Goal: Task Accomplishment & Management: Use online tool/utility

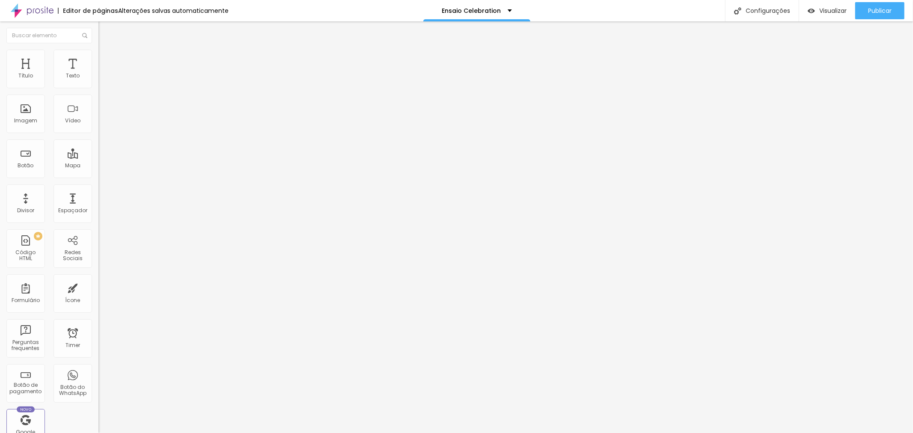
click at [98, 87] on span at bounding box center [100, 87] width 5 height 7
drag, startPoint x: 431, startPoint y: 125, endPoint x: 422, endPoint y: 124, distance: 9.0
type input "R$ 1.090,00"
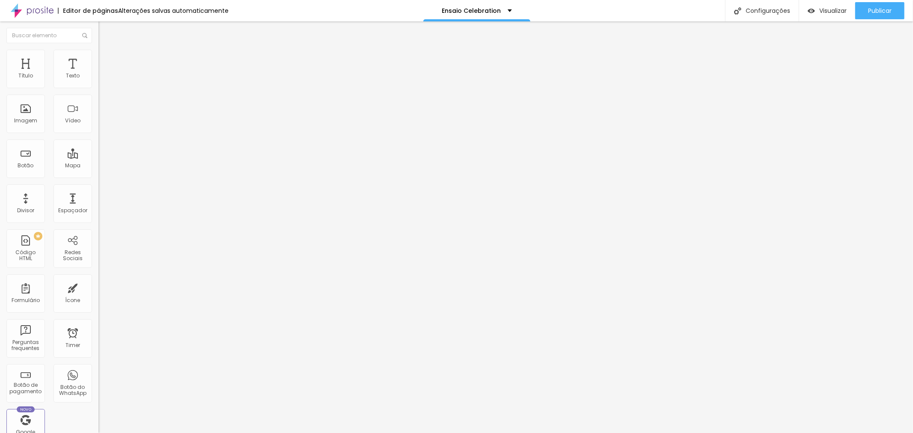
drag, startPoint x: 478, startPoint y: 161, endPoint x: 436, endPoint y: 164, distance: 42.0
type textarea "Pacote com 15 fotos digitais"
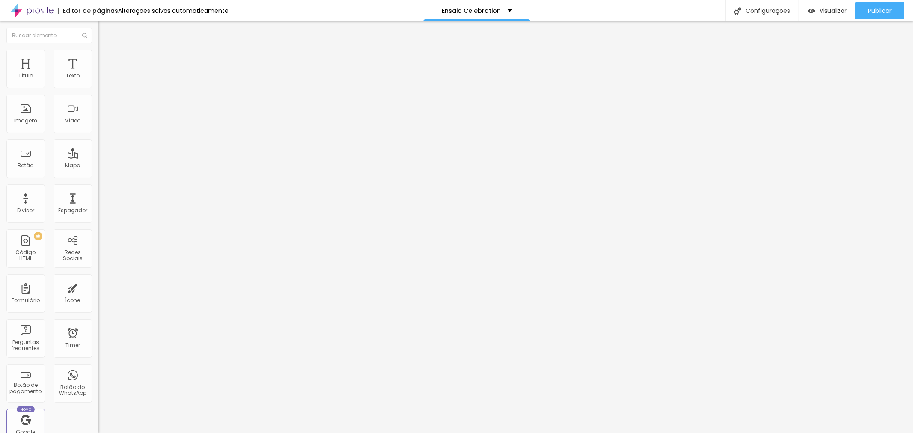
click at [98, 90] on img at bounding box center [100, 87] width 5 height 5
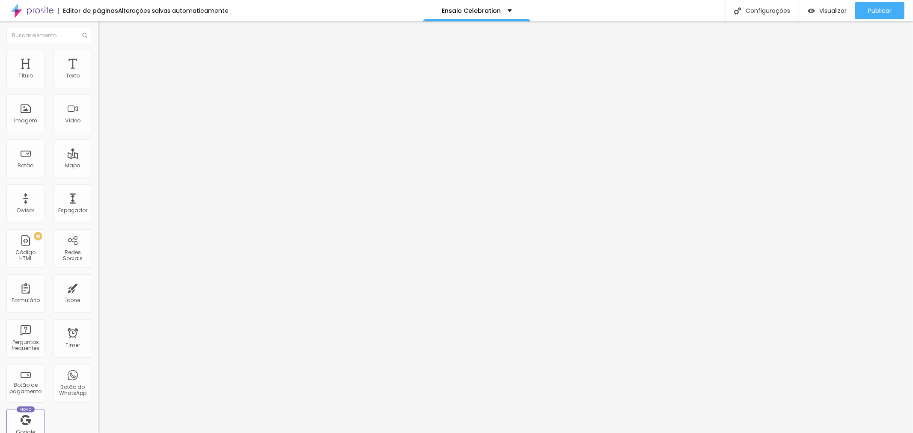
drag, startPoint x: 450, startPoint y: 125, endPoint x: 419, endPoint y: 124, distance: 31.3
type input "R$ 1.790,00"
drag, startPoint x: 480, startPoint y: 165, endPoint x: 437, endPoint y: 172, distance: 43.3
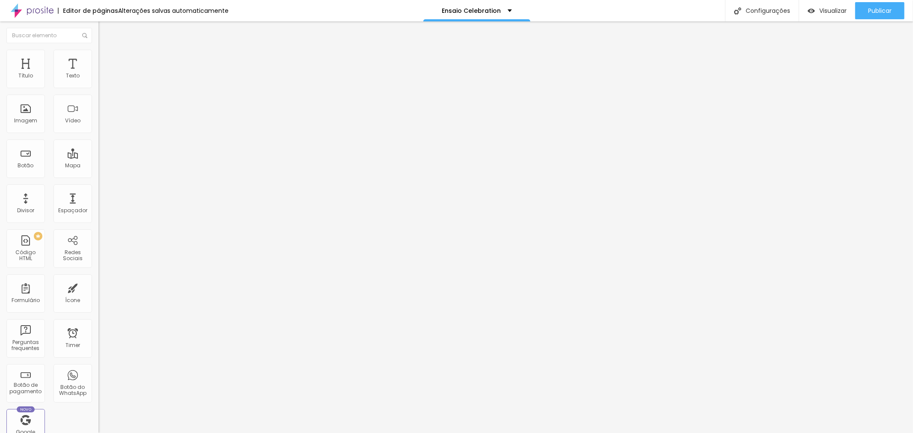
type textarea "Pacote com 30 fotos digitais."
drag, startPoint x: 461, startPoint y: 316, endPoint x: 468, endPoint y: 324, distance: 10.9
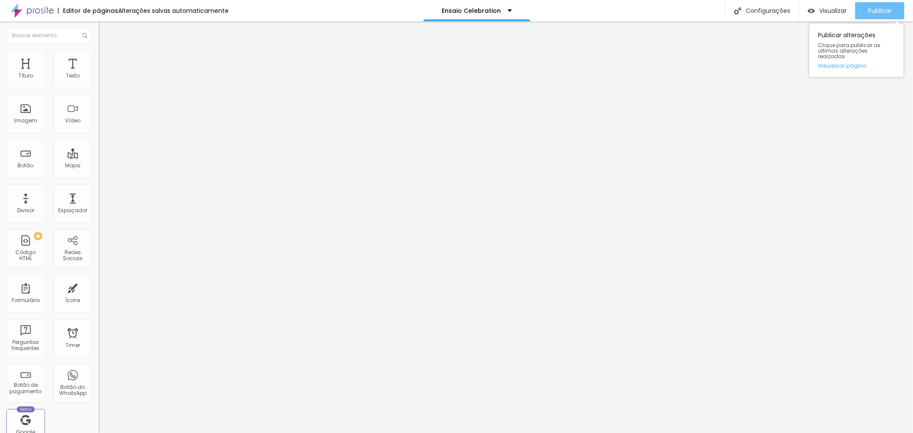
click at [892, 3] on button "Publicar" at bounding box center [879, 10] width 49 height 17
click at [880, 7] on span "Publicar" at bounding box center [880, 10] width 24 height 7
click at [884, 10] on span "Publicar" at bounding box center [880, 10] width 24 height 7
click at [98, 89] on img at bounding box center [100, 87] width 5 height 5
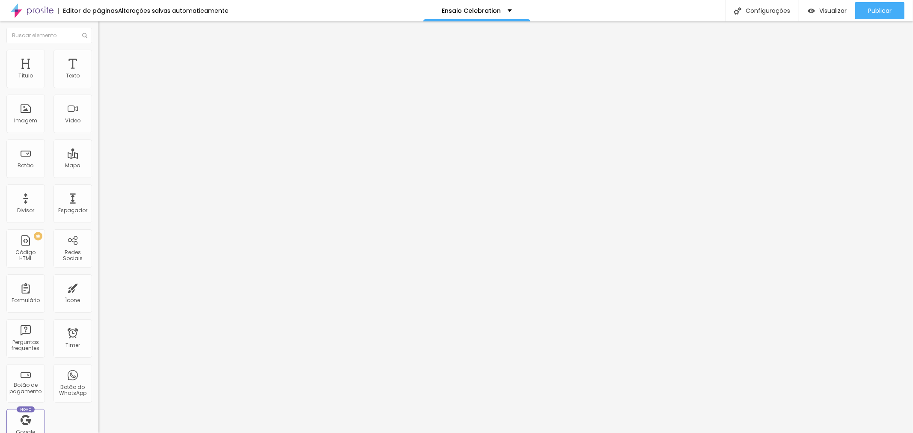
click at [98, 91] on span at bounding box center [100, 87] width 5 height 7
click at [888, 11] on span "Publicar" at bounding box center [880, 10] width 24 height 7
